Goal: Task Accomplishment & Management: Manage account settings

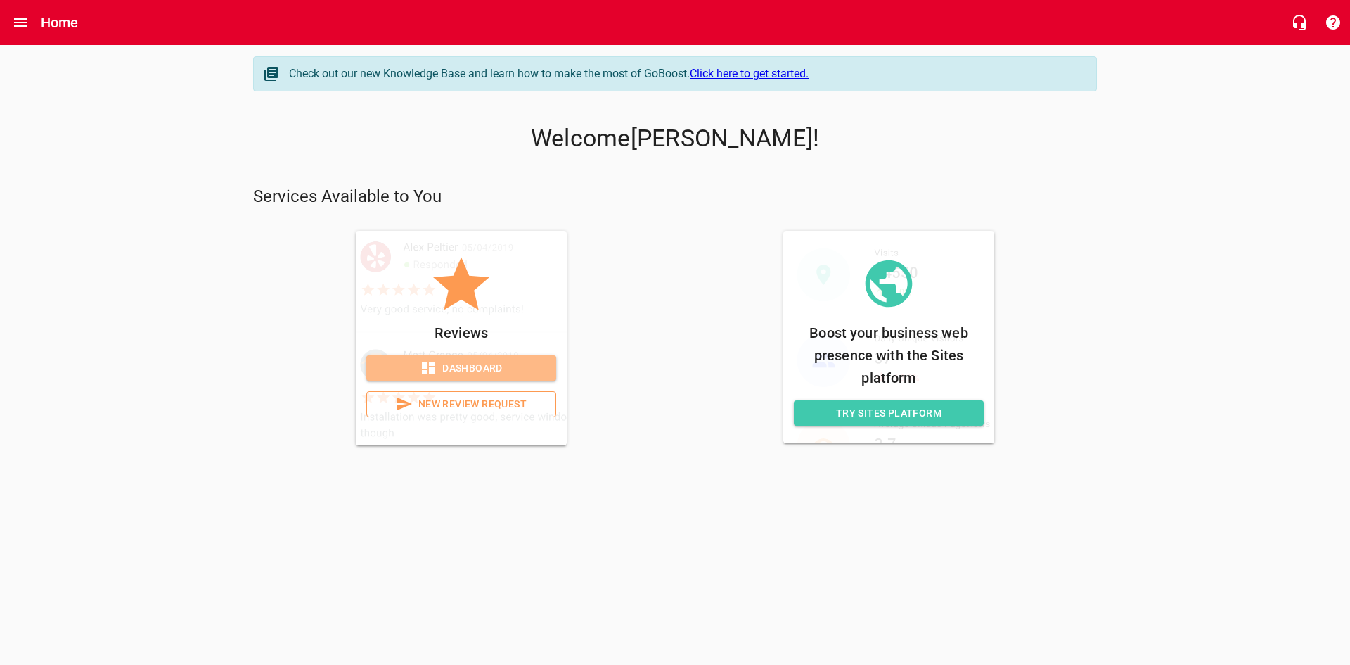
click at [497, 369] on span "Dashboard" at bounding box center [461, 368] width 167 height 18
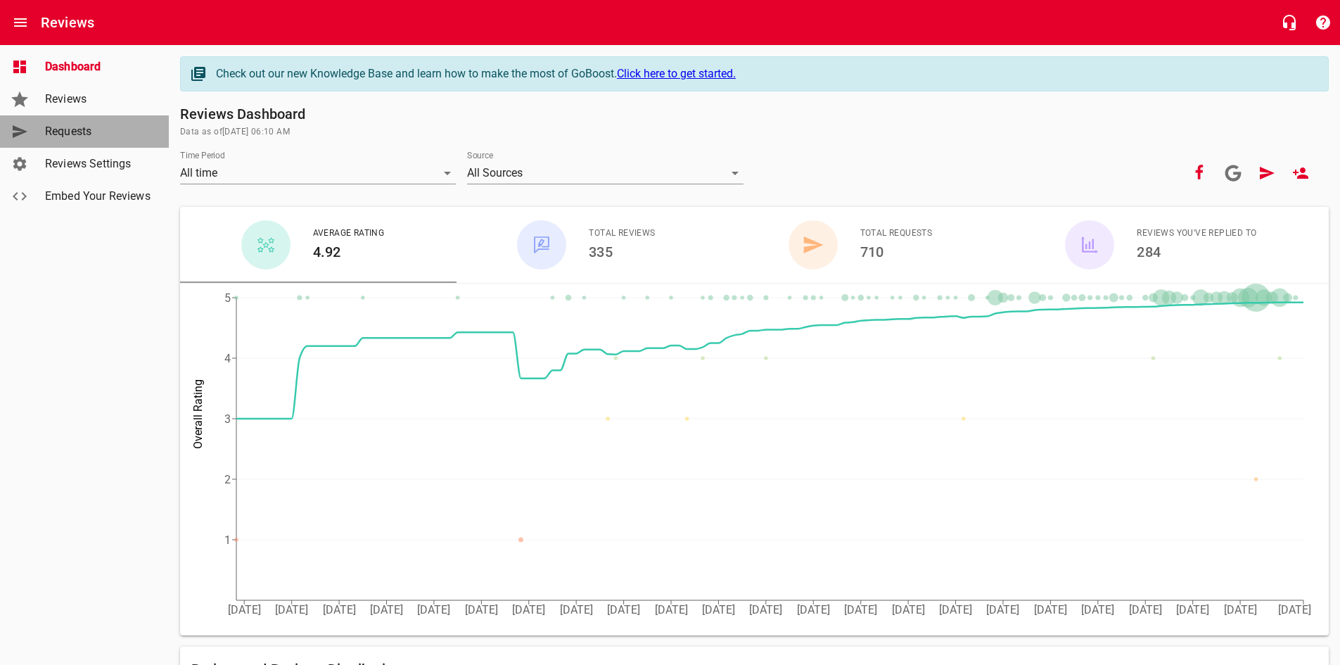
click at [57, 130] on span "Requests" at bounding box center [98, 131] width 107 height 17
